Goal: Find specific page/section: Find specific page/section

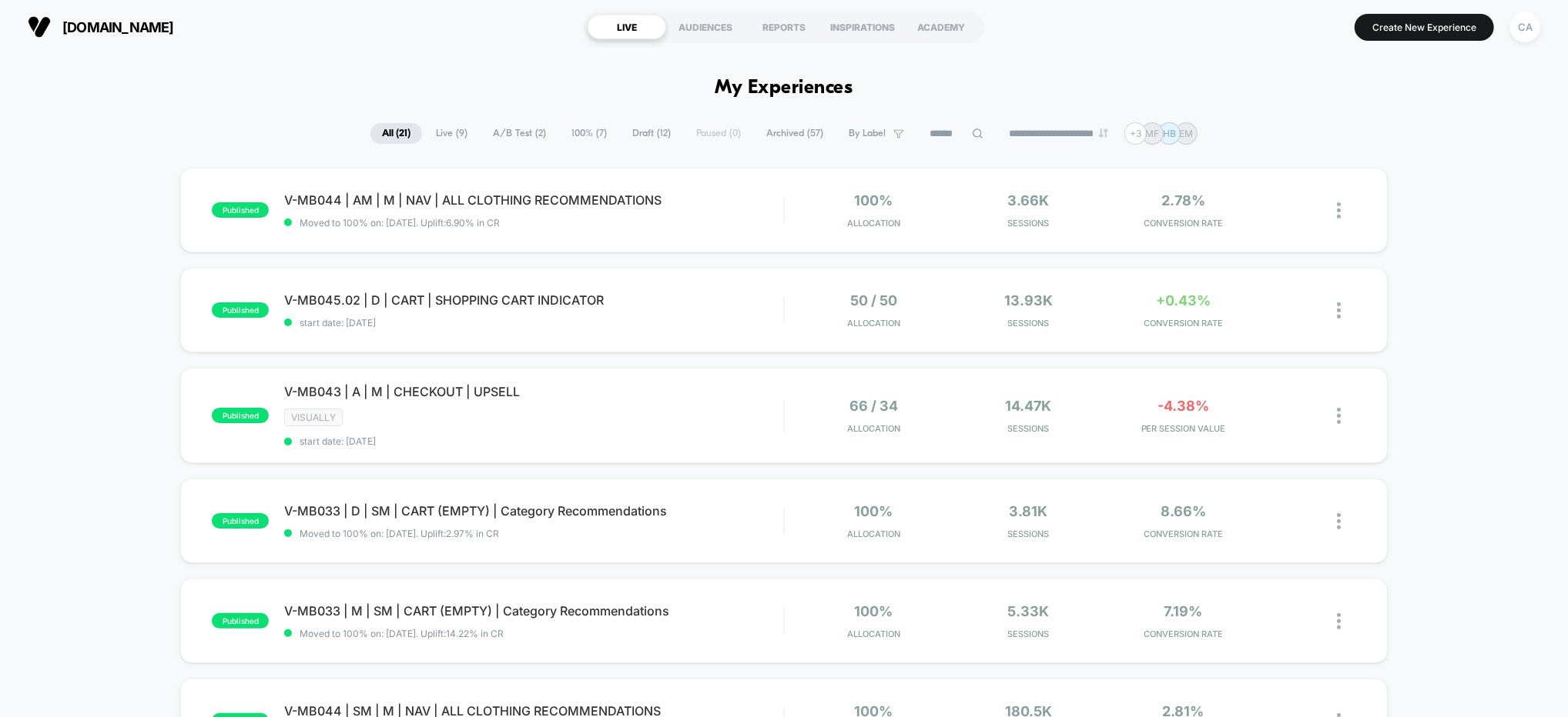
click at [500, 136] on span "A/B Test ( 2 )" at bounding box center [519, 133] width 76 height 21
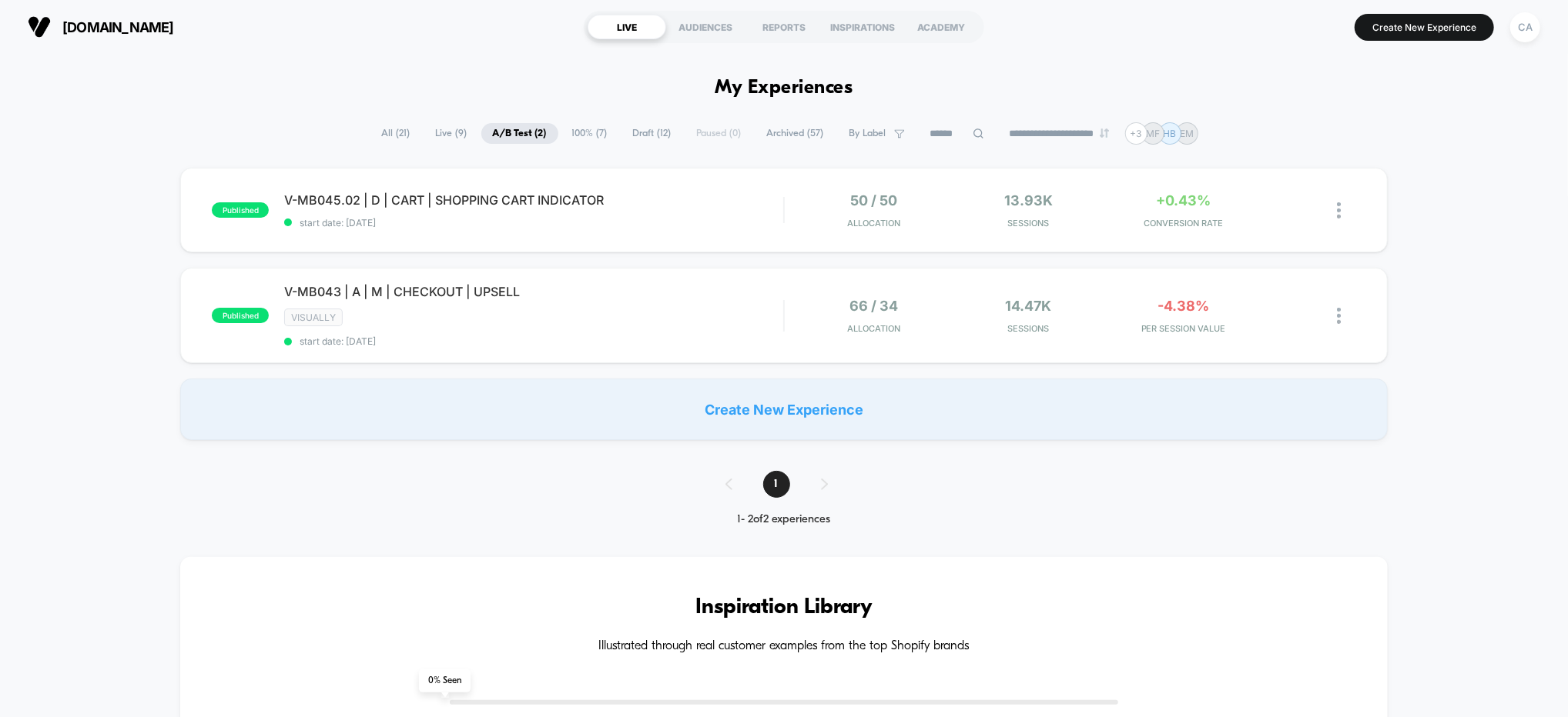
click at [1509, 341] on div "published V-MB045.02 | D | CART | SHOPPING CART INDICATOR start date: [DATE] 50…" at bounding box center [784, 305] width 1568 height 273
click at [758, 305] on div "V-MB043 | A | M | CHECKOUT | UPSELL Click to edit experience details Click to e…" at bounding box center [533, 315] width 499 height 63
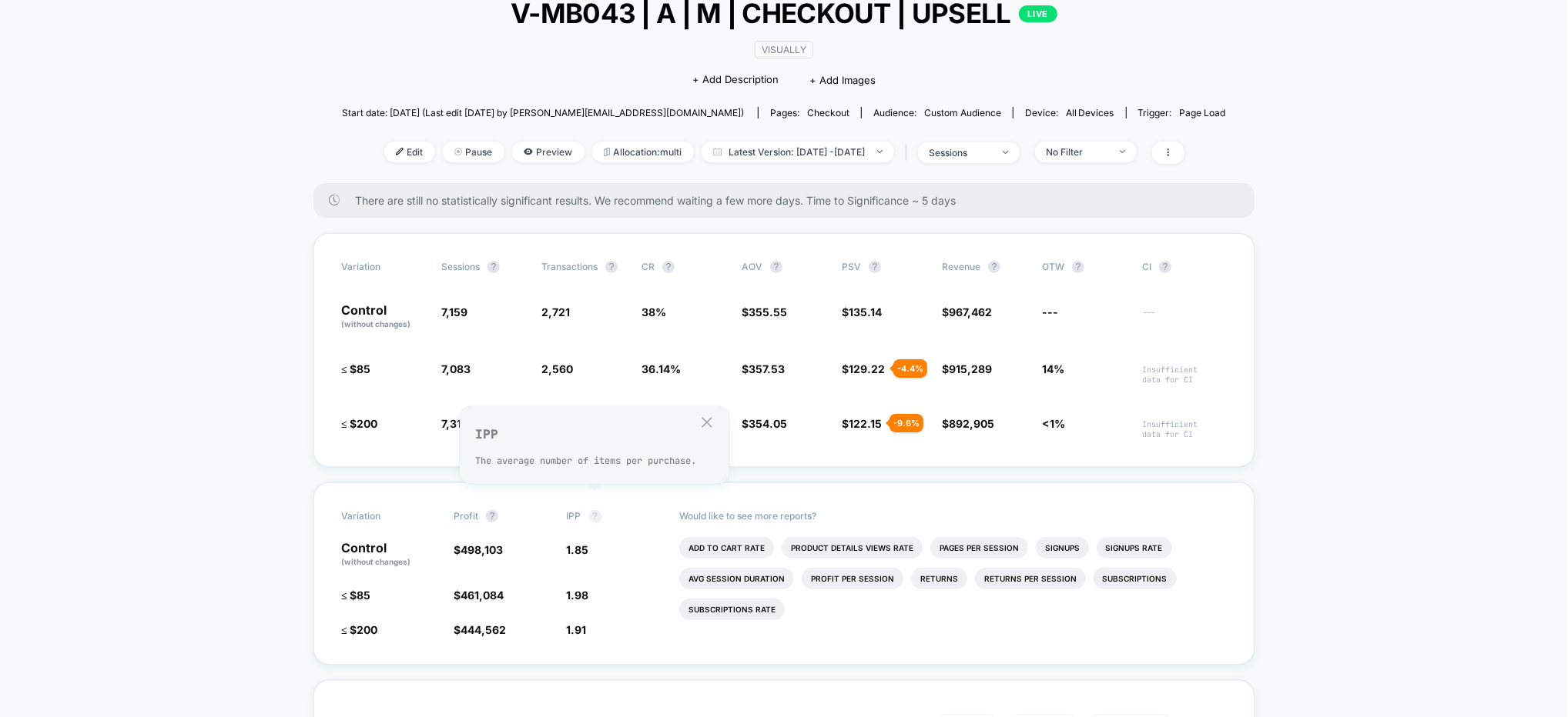
scroll to position [102, 0]
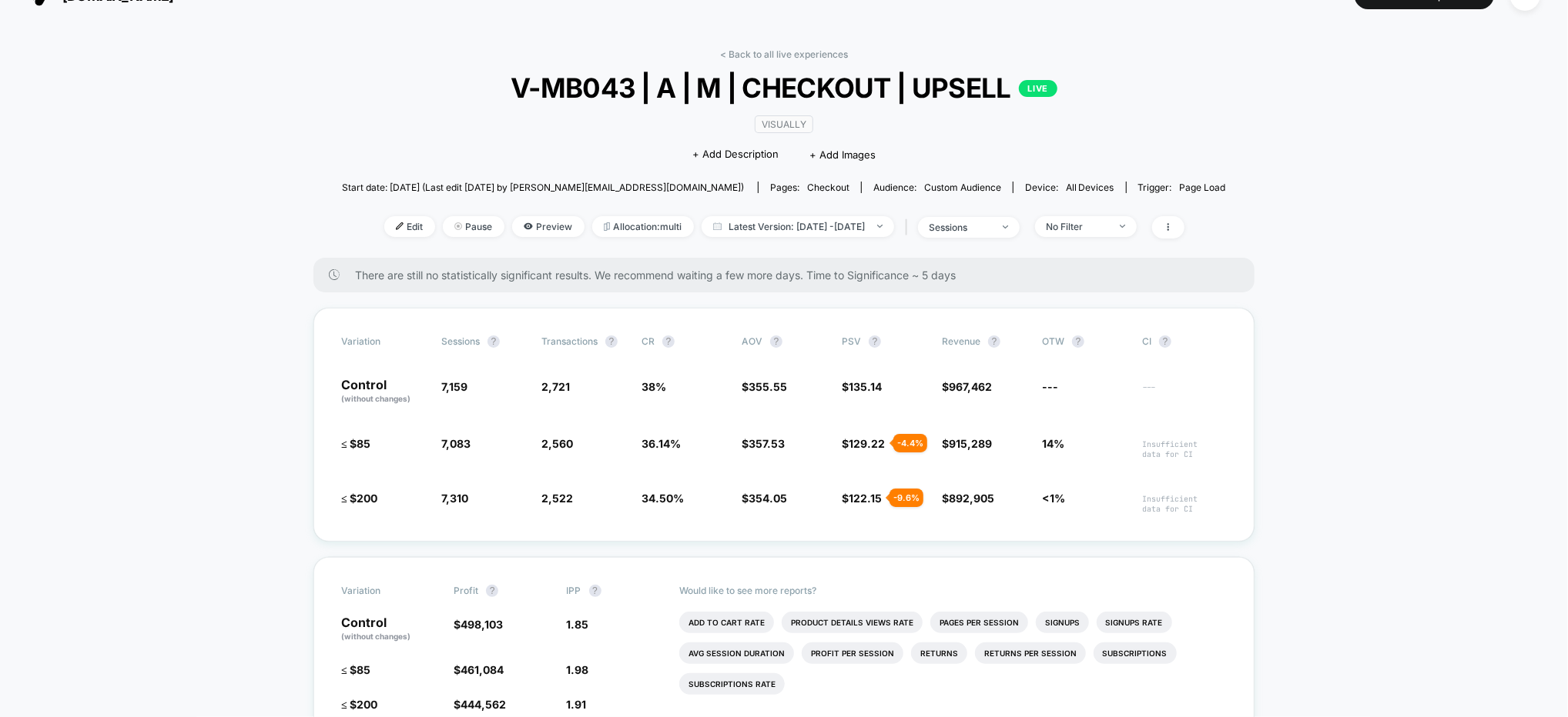
scroll to position [0, 0]
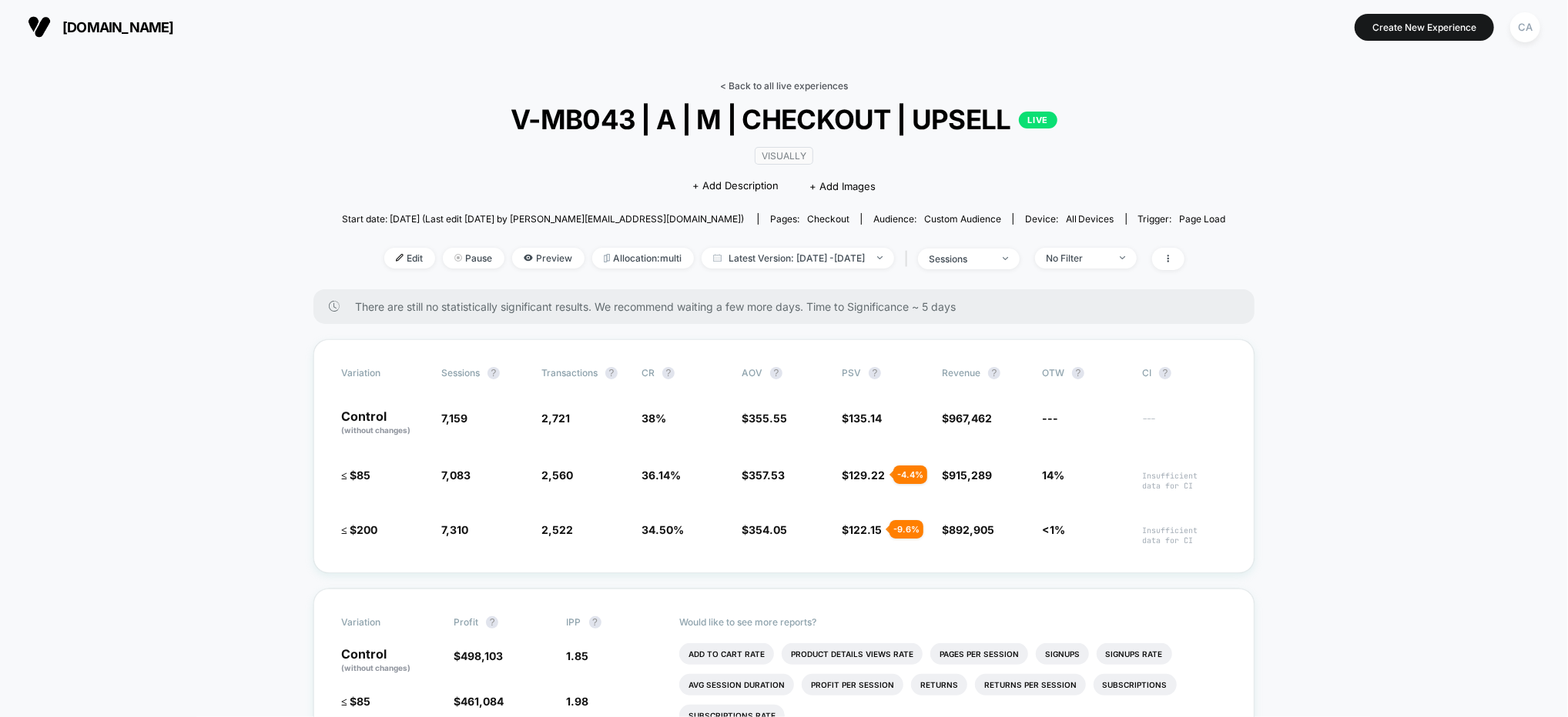
click at [830, 84] on link "< Back to all live experiences" at bounding box center [784, 86] width 128 height 12
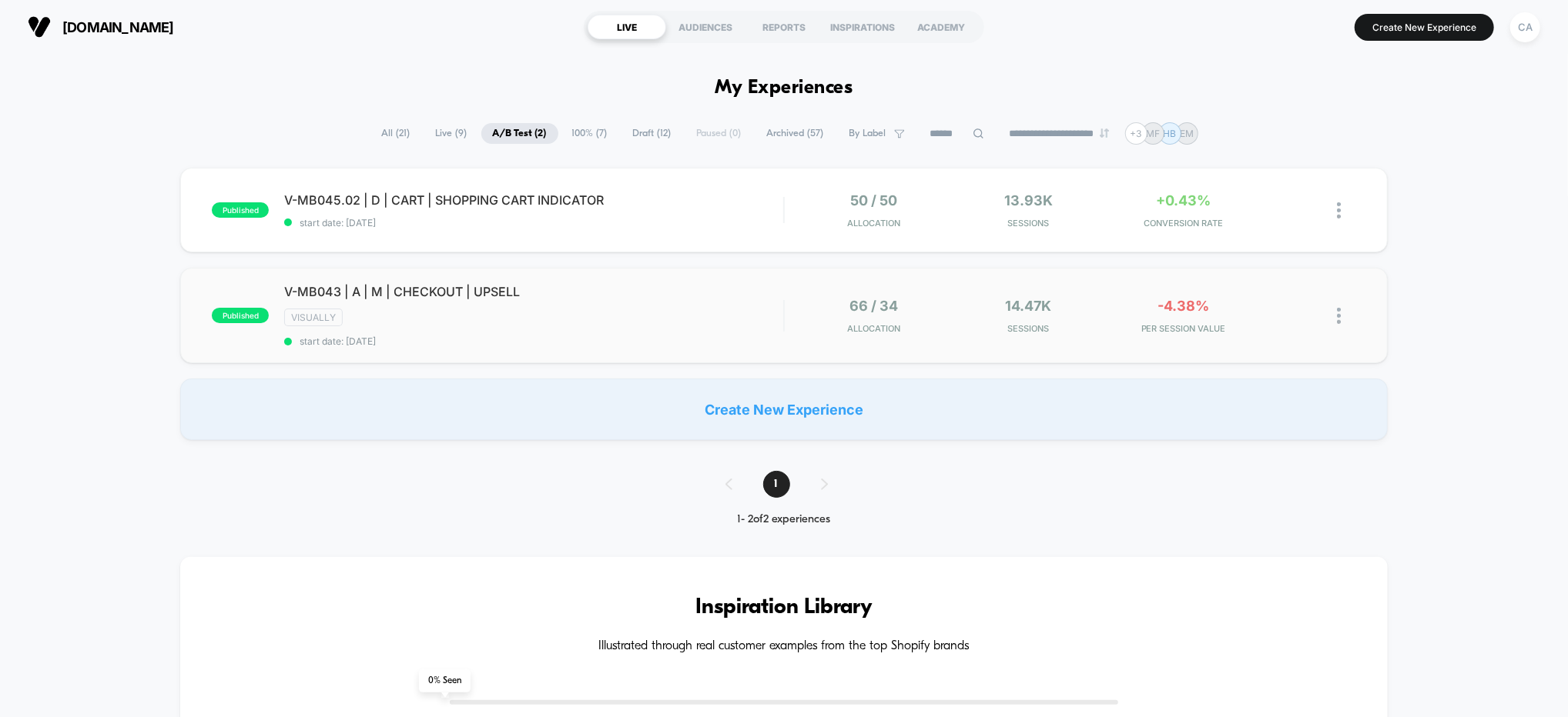
click at [695, 341] on span "start date: [DATE]" at bounding box center [533, 341] width 499 height 12
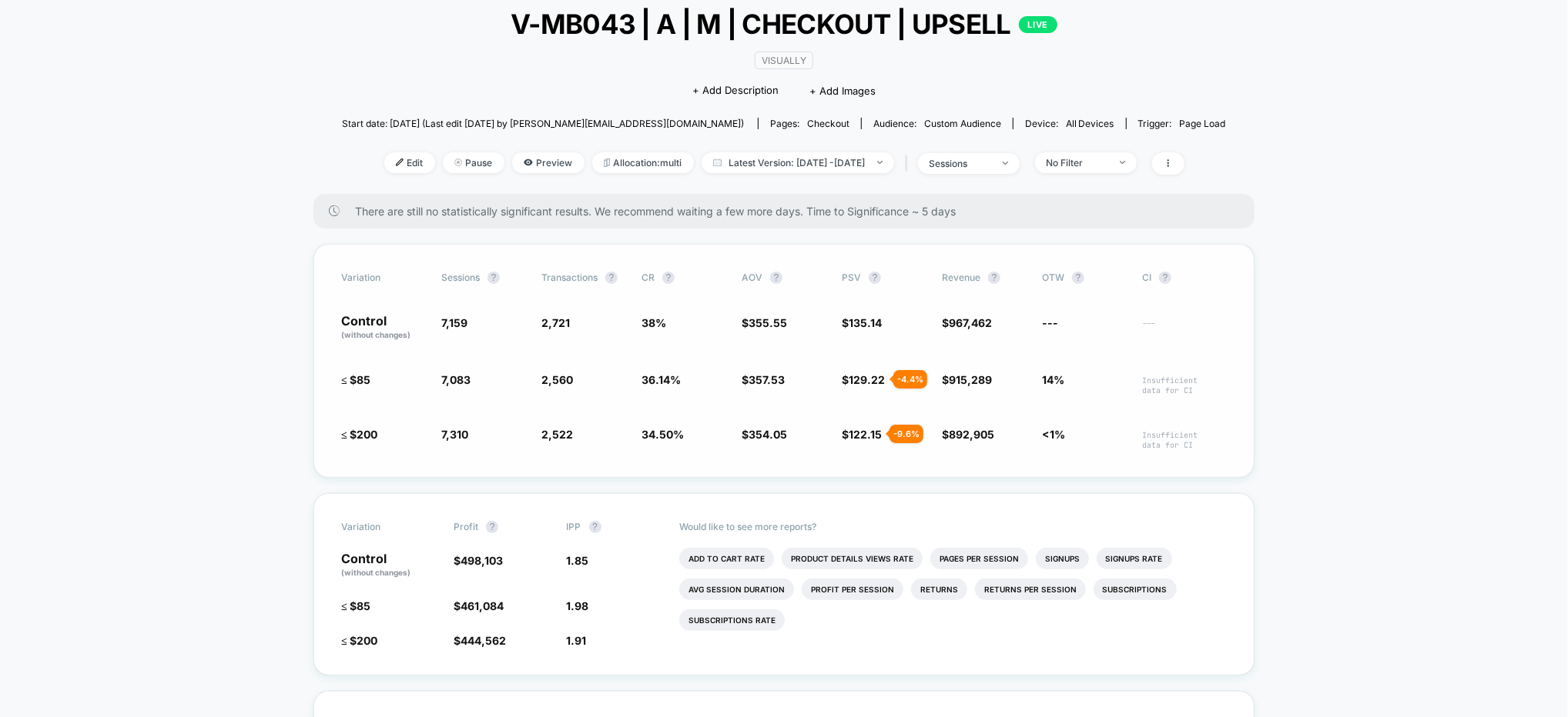
scroll to position [90, 0]
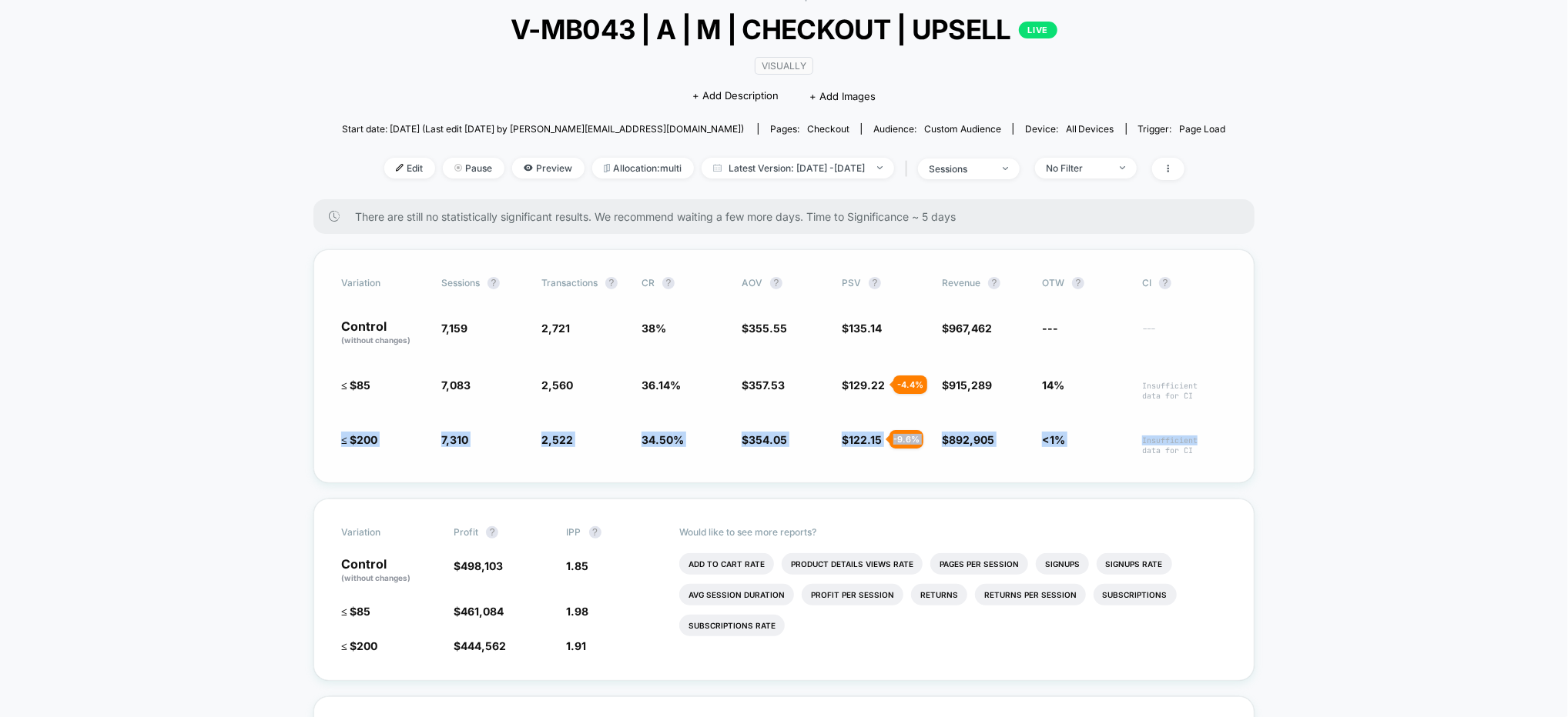
drag, startPoint x: 337, startPoint y: 441, endPoint x: 1241, endPoint y: 444, distance: 904.0
click at [1239, 444] on div "Variation Sessions ? Transactions ? CR ? AOV ? PSV ? Revenue ? OTW ? CI ? Contr…" at bounding box center [784, 366] width 941 height 234
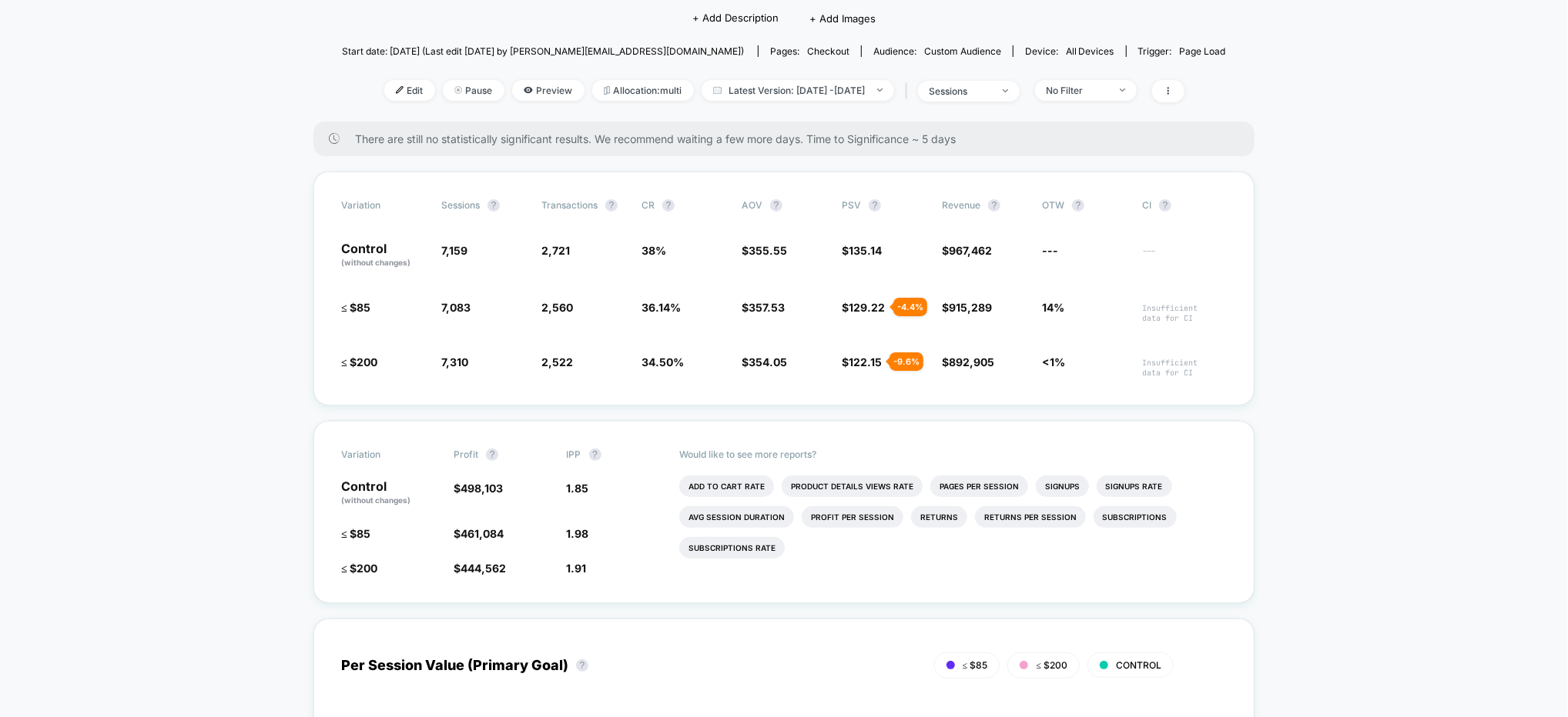
scroll to position [174, 0]
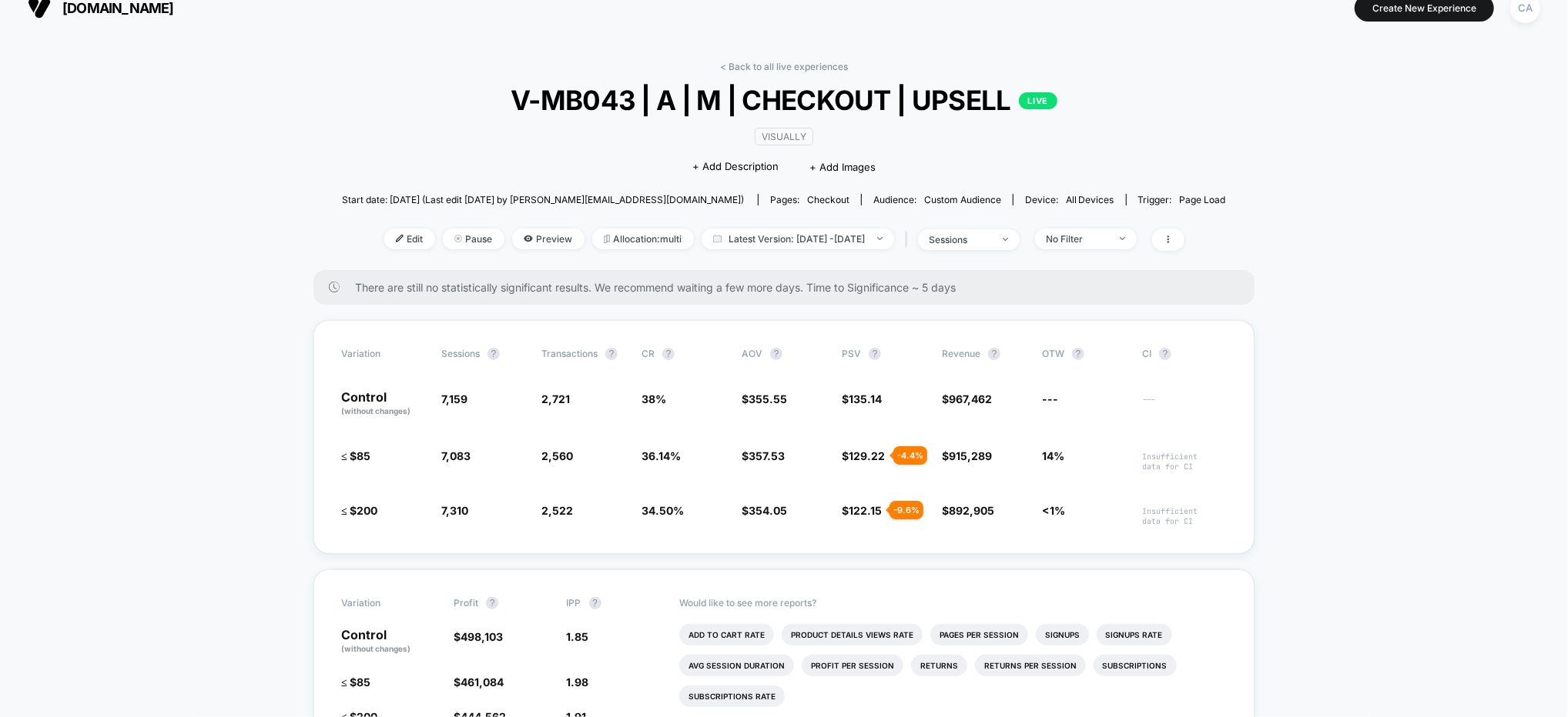
scroll to position [0, 0]
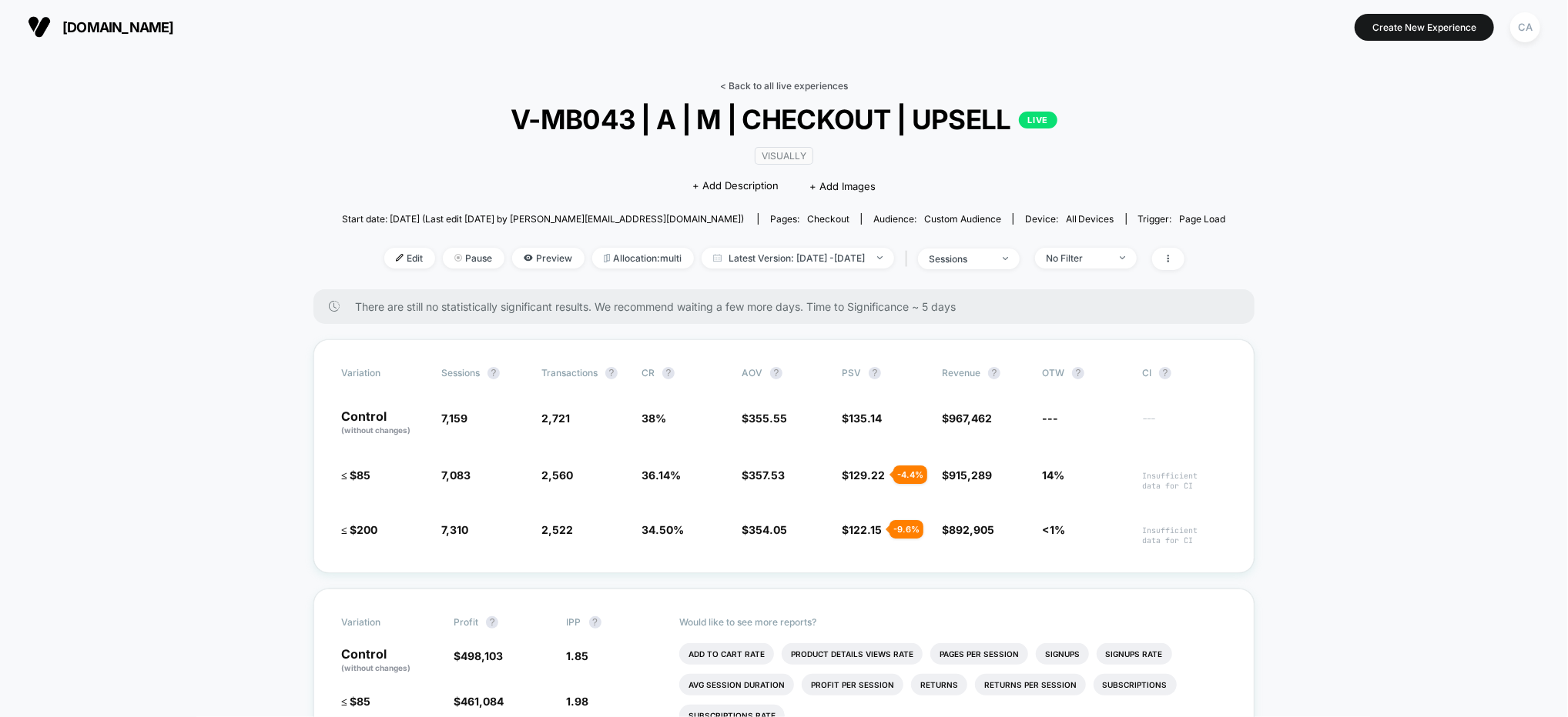
click at [792, 85] on link "< Back to all live experiences" at bounding box center [784, 86] width 128 height 12
